Goal: Task Accomplishment & Management: Complete application form

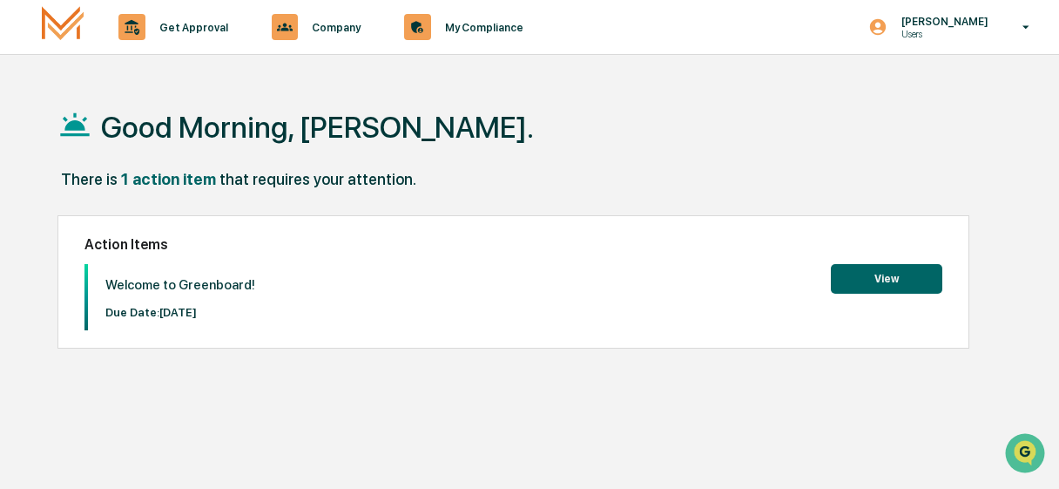
click at [862, 280] on button "View" at bounding box center [886, 279] width 111 height 30
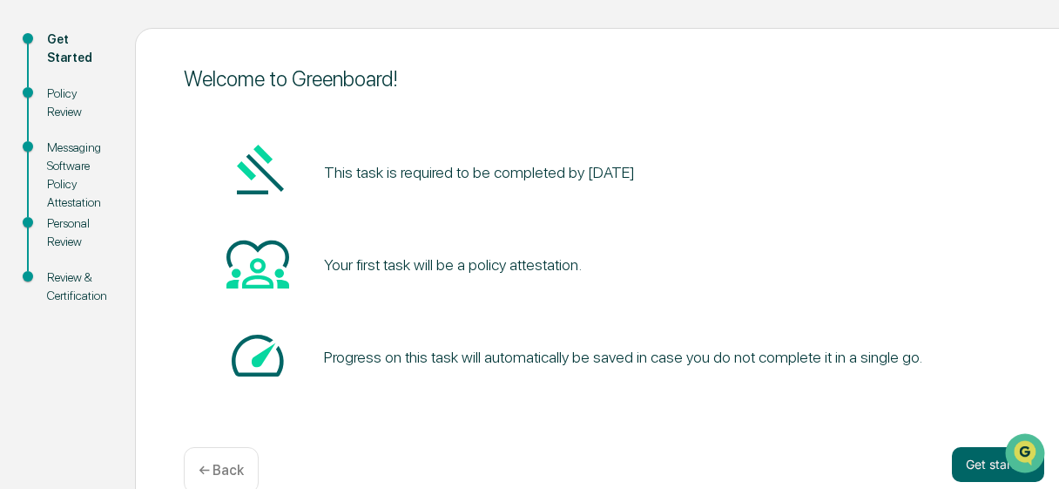
scroll to position [212, 0]
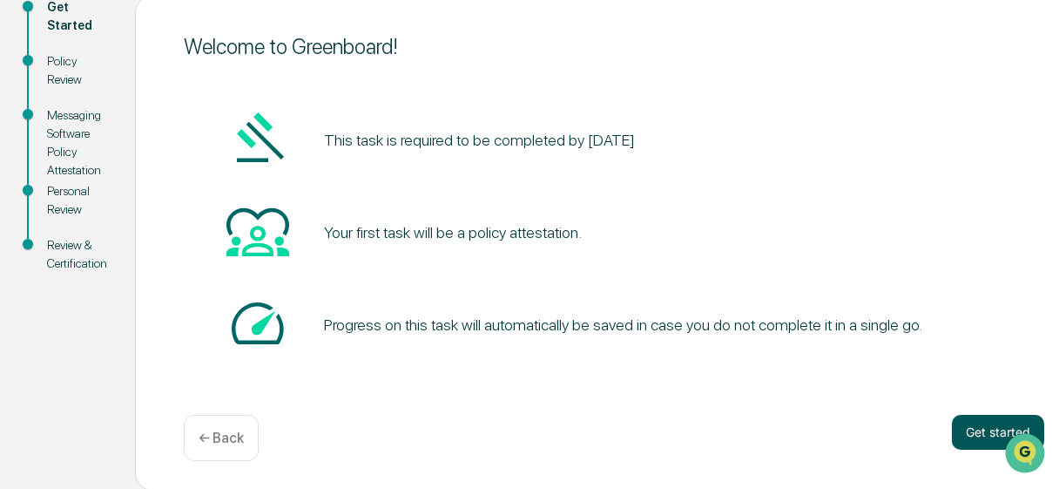
click at [989, 427] on button "Get started" at bounding box center [998, 432] width 92 height 35
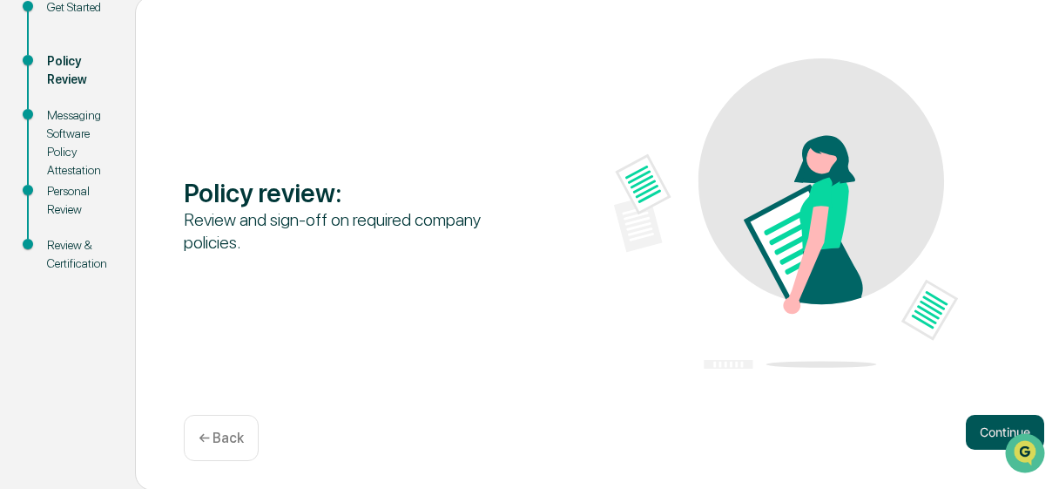
click at [992, 431] on button "Continue" at bounding box center [1005, 432] width 78 height 35
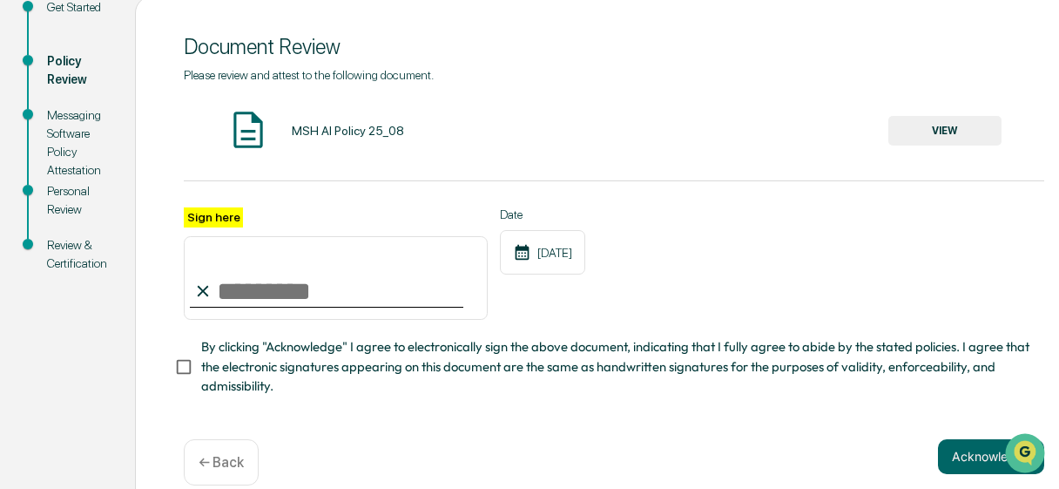
click at [929, 133] on button "VIEW" at bounding box center [944, 131] width 113 height 30
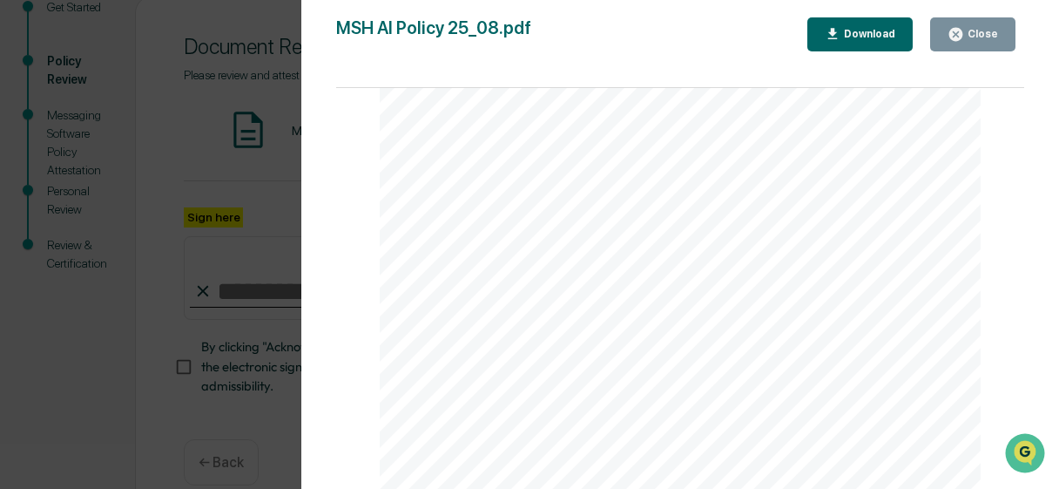
scroll to position [199, 0]
click at [988, 43] on button "Close" at bounding box center [972, 34] width 85 height 34
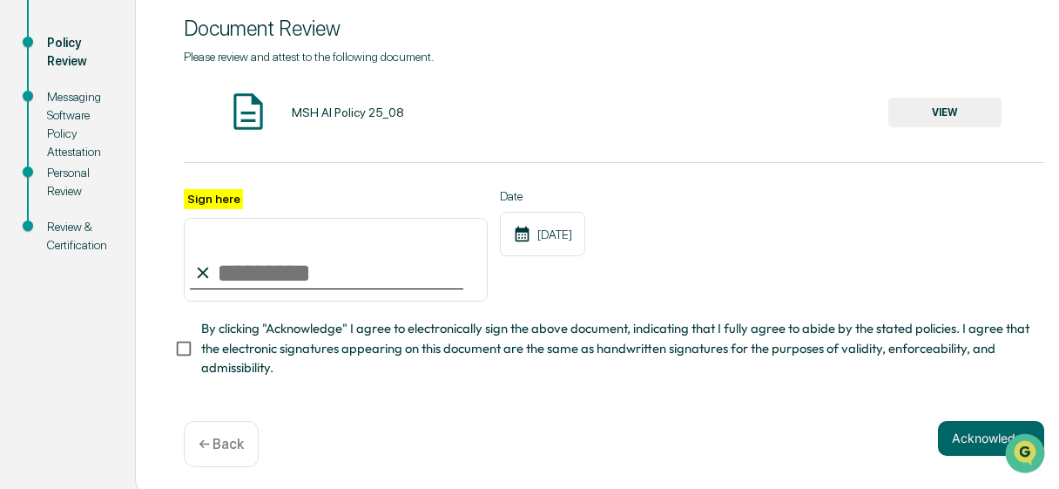
scroll to position [242, 0]
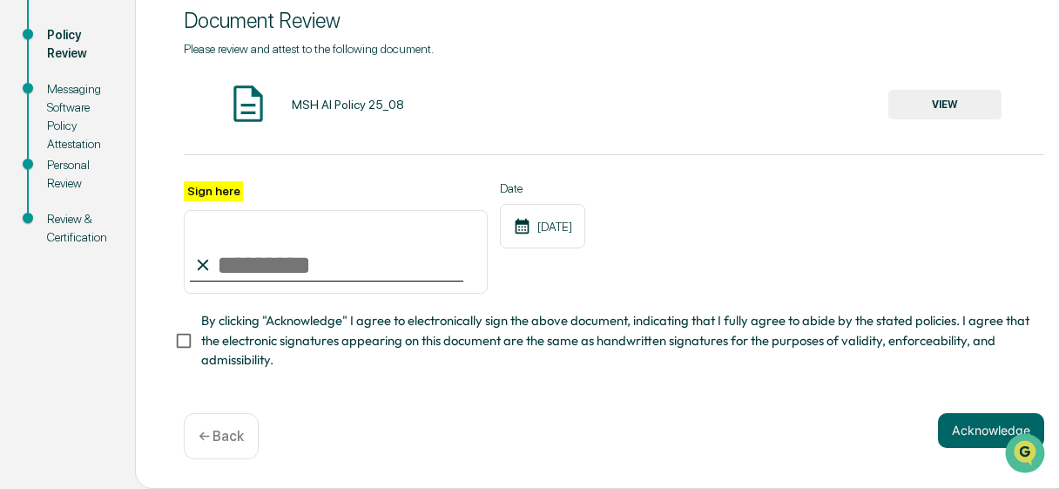
click at [375, 256] on input "Sign here" at bounding box center [336, 252] width 304 height 84
type input "**********"
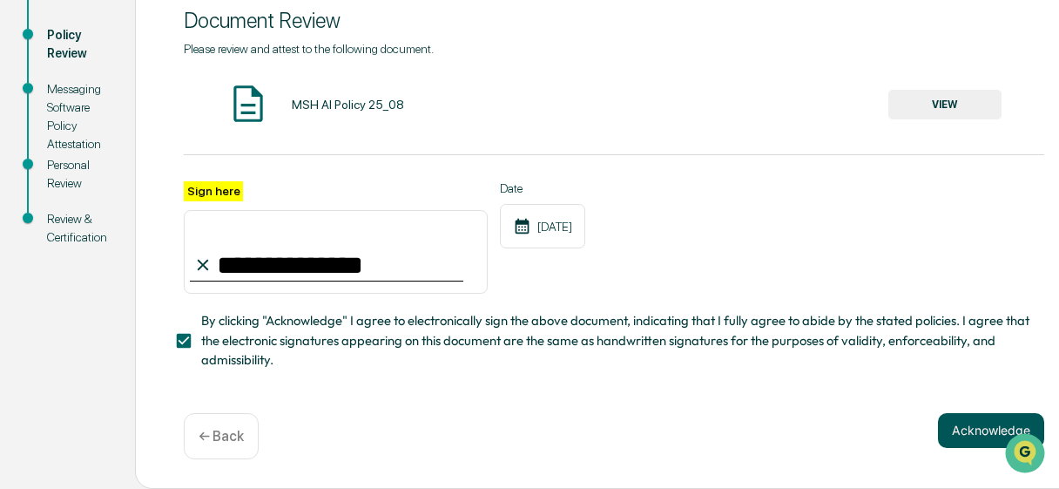
click at [965, 440] on button "Acknowledge" at bounding box center [991, 430] width 106 height 35
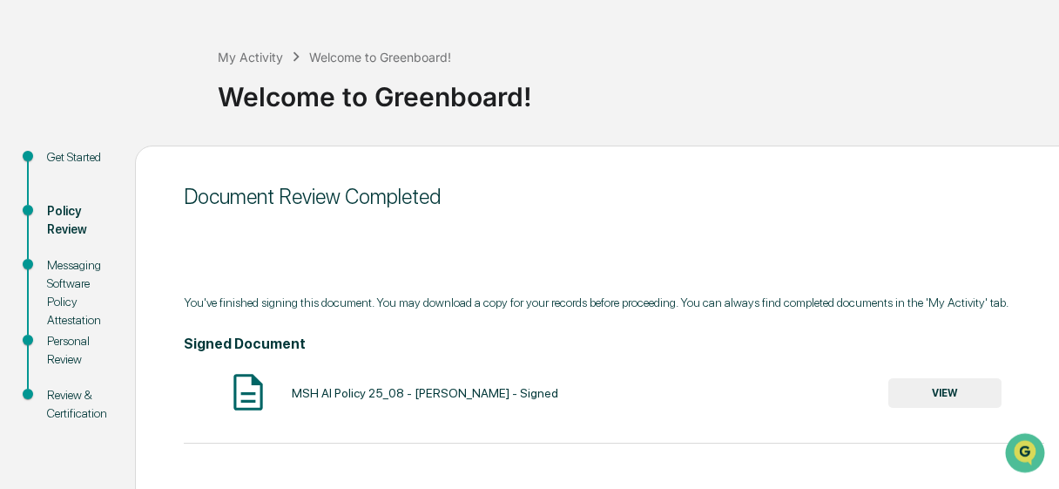
scroll to position [27, 0]
